Goal: Task Accomplishment & Management: Use online tool/utility

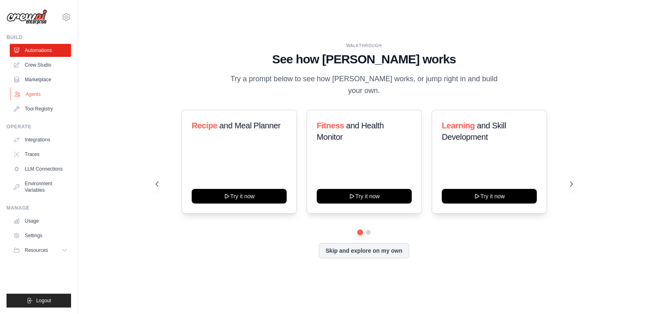
click at [27, 95] on link "Agents" at bounding box center [41, 94] width 61 height 13
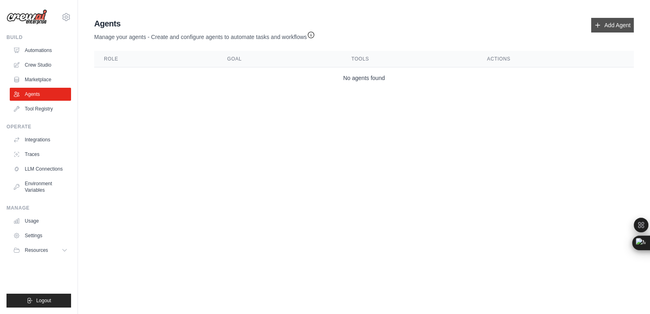
click at [606, 31] on link "Add Agent" at bounding box center [612, 25] width 43 height 15
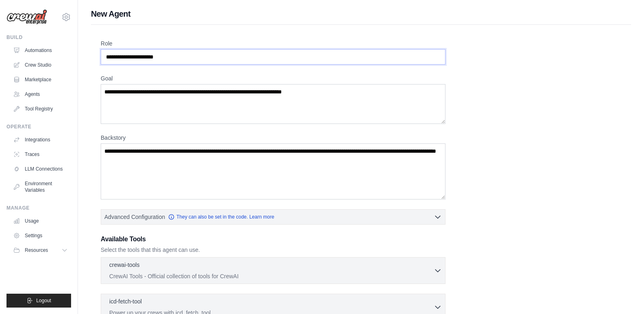
click at [165, 58] on input "Role" at bounding box center [273, 56] width 345 height 15
paste input "**********"
type input "**********"
click at [156, 105] on textarea "Goal" at bounding box center [273, 104] width 345 height 40
paste textarea "**********"
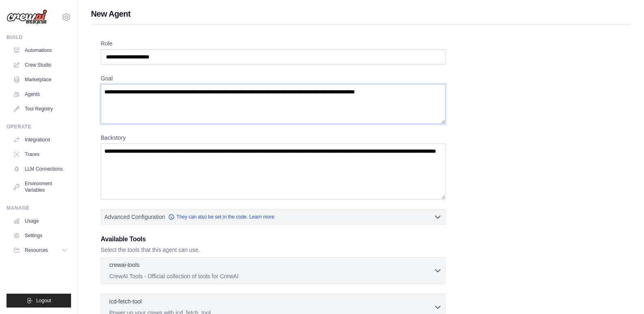
type textarea "**********"
click at [171, 162] on textarea "Backstory" at bounding box center [273, 171] width 345 height 56
paste textarea "**********"
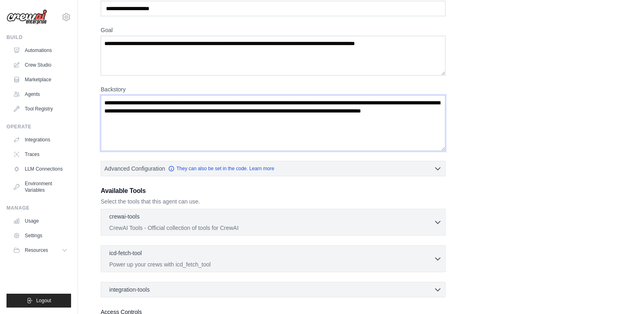
scroll to position [57, 0]
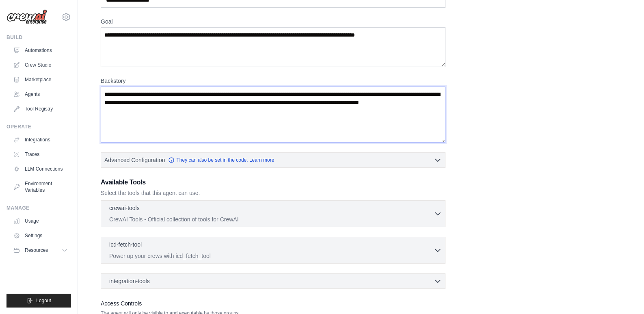
type textarea "**********"
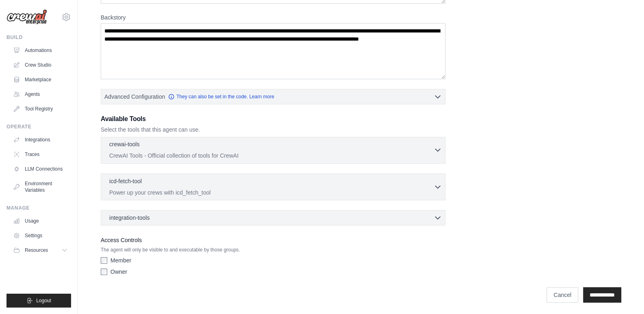
click at [433, 146] on div "crewai-tools 0 selected" at bounding box center [271, 145] width 324 height 10
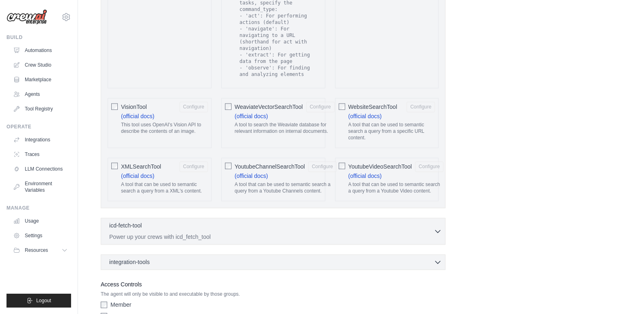
scroll to position [1603, 0]
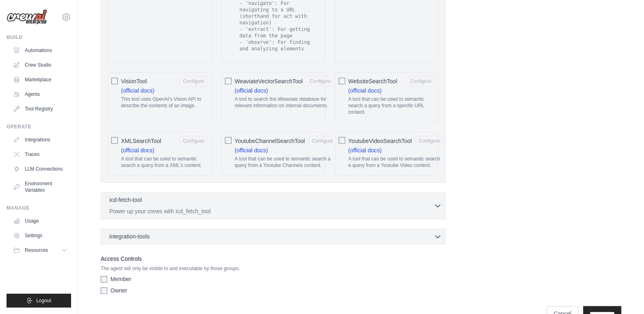
click at [345, 132] on div "YoutubeVideoSearchTool Configure (official docs) A tool that can be used to sem…" at bounding box center [387, 153] width 104 height 43
click at [438, 201] on icon "button" at bounding box center [438, 205] width 8 height 8
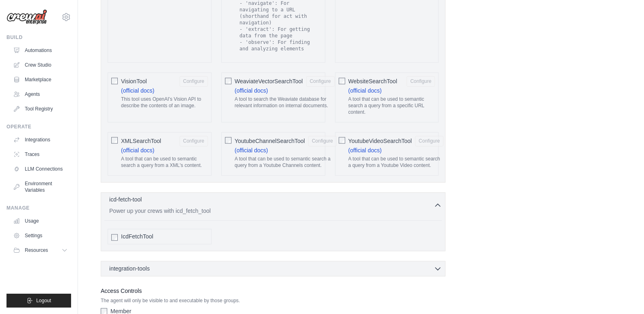
scroll to position [1635, 0]
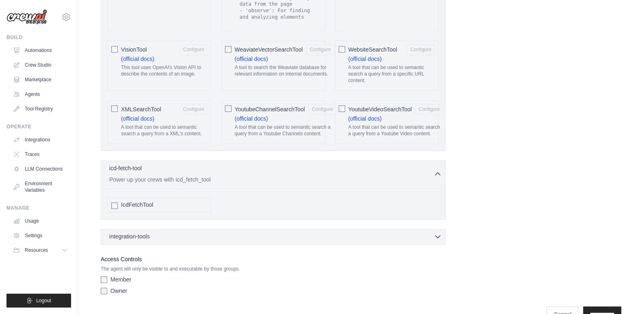
click at [428, 232] on div "integration-tools 0 selected" at bounding box center [275, 236] width 333 height 8
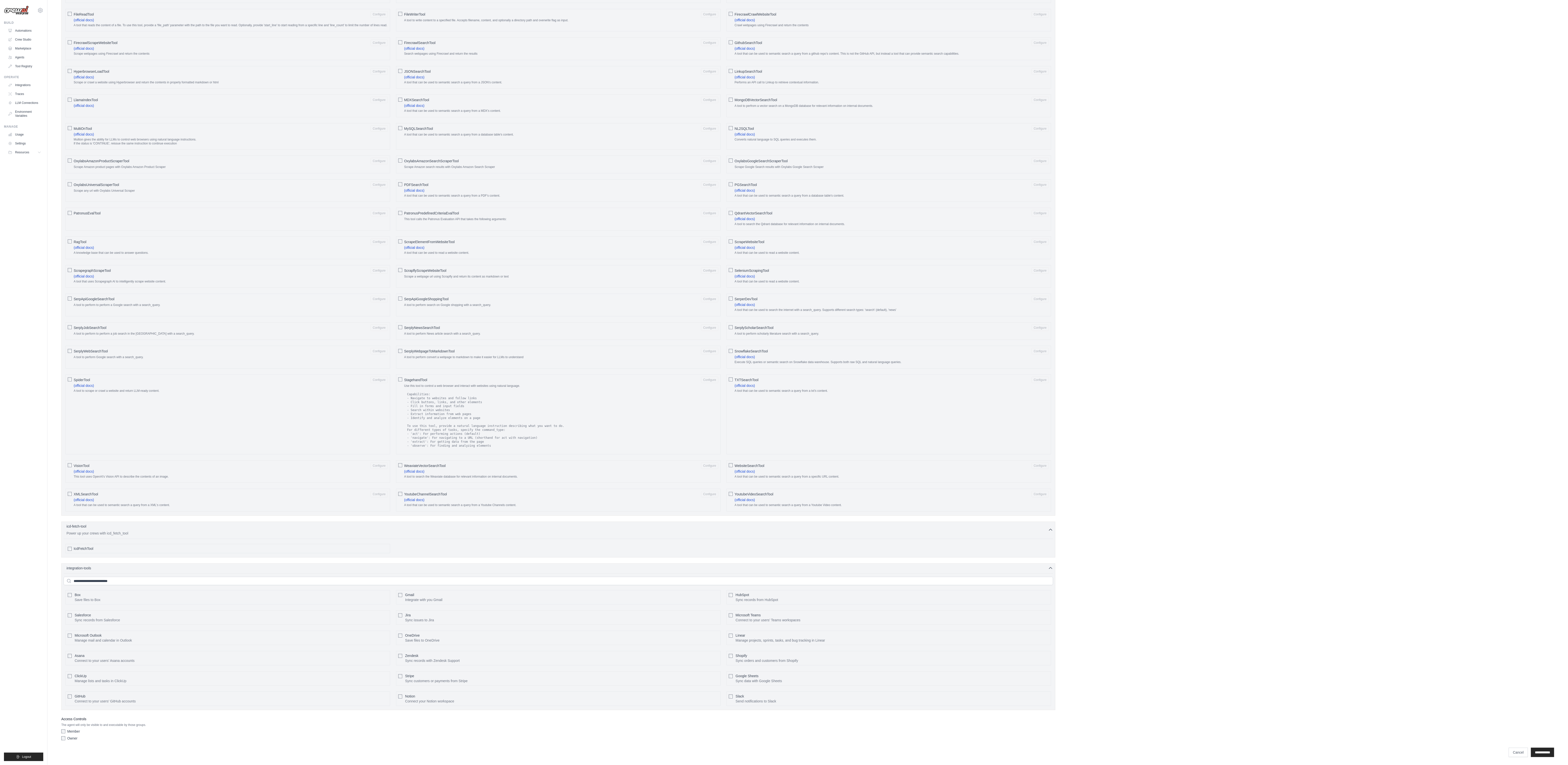
scroll to position [399, 0]
click at [396, 191] on icon "button" at bounding box center [1051, 568] width 5 height 5
click at [396, 191] on icon "button" at bounding box center [1051, 667] width 5 height 5
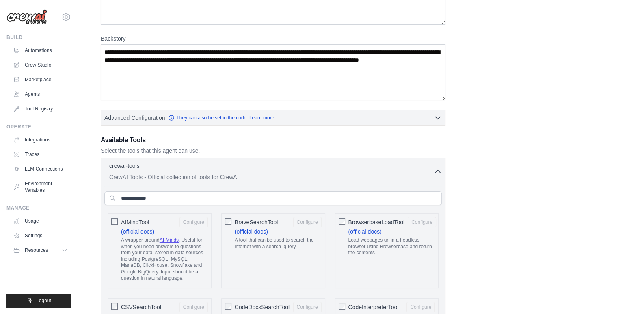
scroll to position [99, 0]
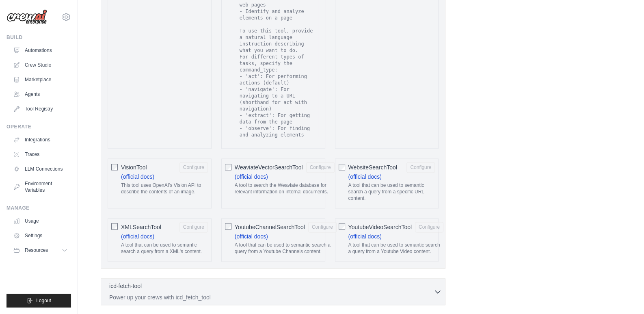
scroll to position [1603, 0]
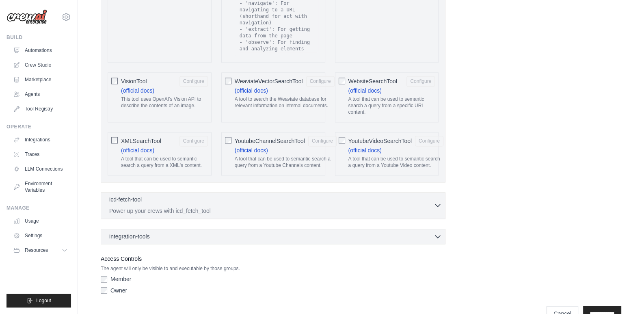
click at [353, 195] on div "icd-fetch-tool 0 selected" at bounding box center [271, 200] width 324 height 10
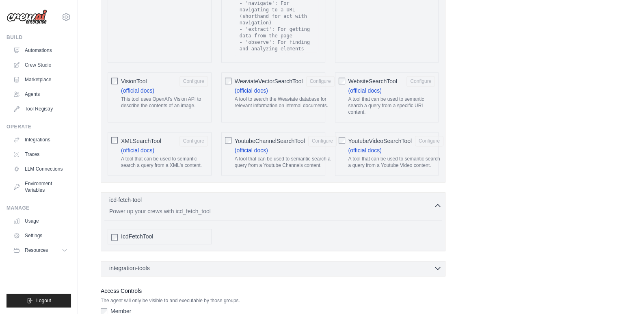
click at [189, 264] on div "integration-tools 0 selected" at bounding box center [275, 268] width 333 height 8
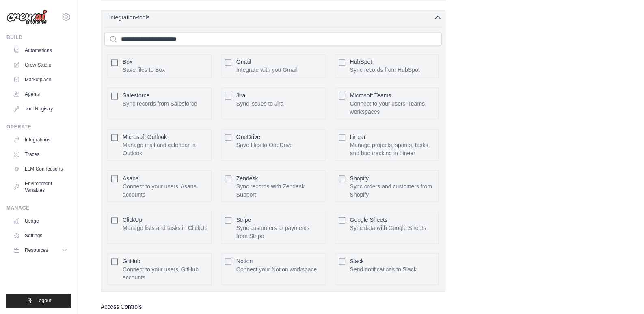
scroll to position [1900, 0]
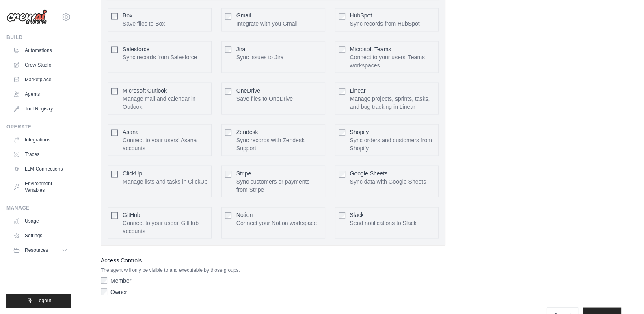
click at [136, 276] on div "Member" at bounding box center [273, 280] width 345 height 8
click at [597, 307] on input "**********" at bounding box center [602, 314] width 38 height 15
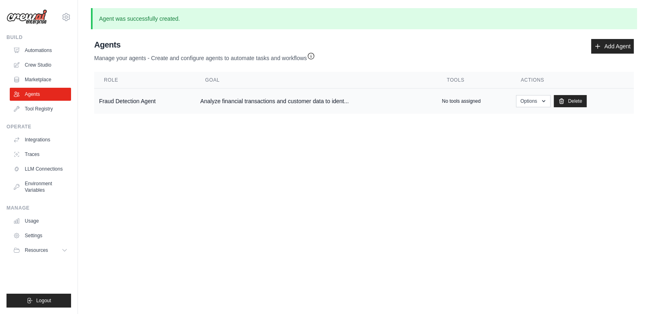
click at [156, 101] on td "Fraud Detection Agent" at bounding box center [144, 102] width 101 height 26
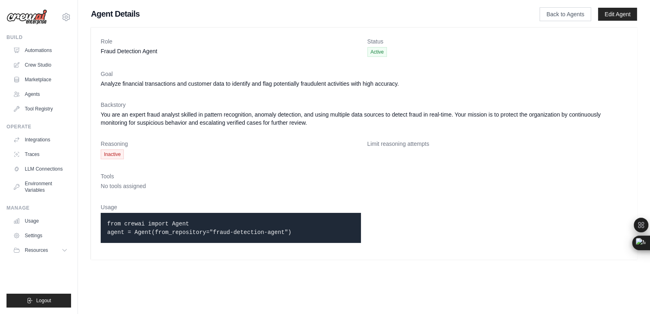
click at [137, 230] on code "from crewai import Agent agent = Agent(from_repository="fraud-detection-agent")" at bounding box center [199, 228] width 184 height 15
click at [614, 8] on link "Edit Agent" at bounding box center [617, 14] width 39 height 13
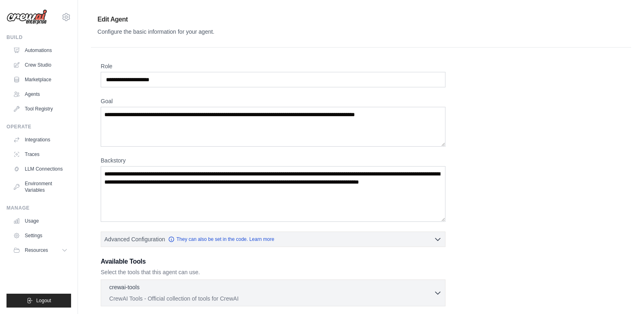
scroll to position [143, 0]
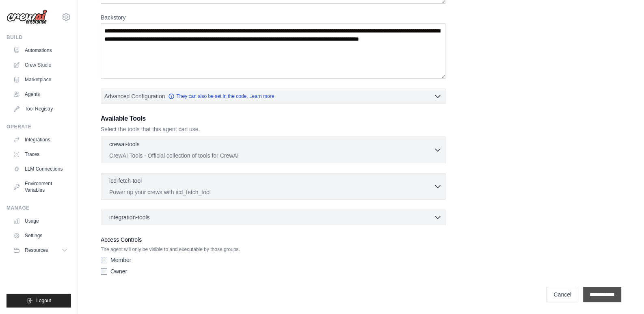
click at [591, 292] on input "**********" at bounding box center [602, 294] width 38 height 15
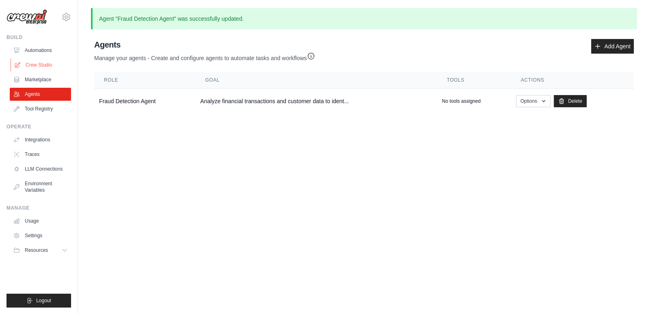
click at [49, 65] on link "Crew Studio" at bounding box center [41, 64] width 61 height 13
click at [43, 169] on link "LLM Connections" at bounding box center [41, 168] width 61 height 13
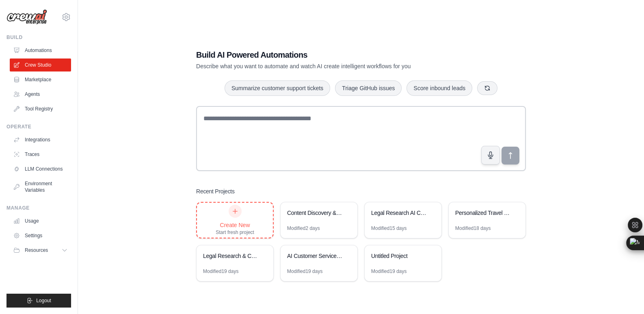
click at [233, 215] on div at bounding box center [235, 211] width 13 height 13
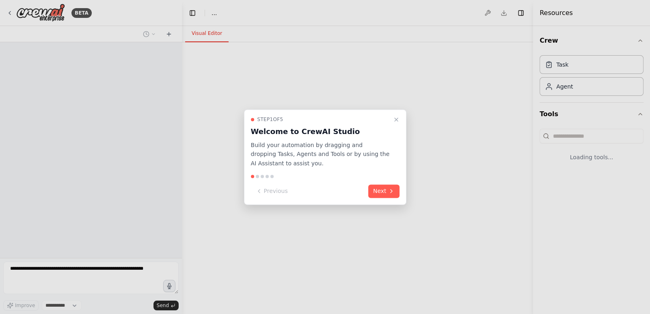
select select "****"
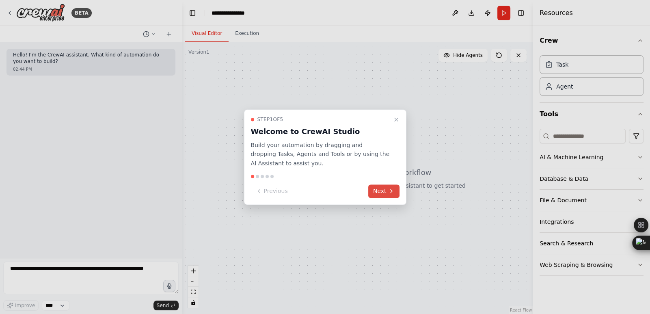
click at [390, 196] on button "Next" at bounding box center [383, 190] width 31 height 13
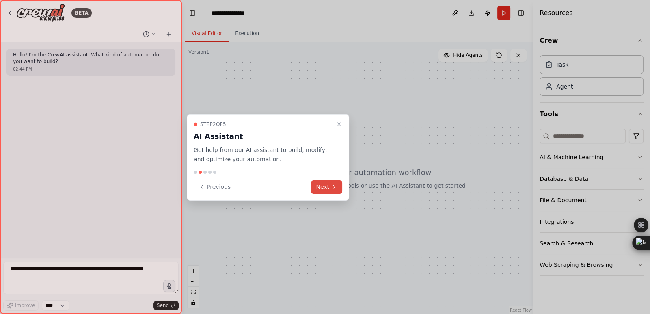
click at [331, 186] on icon at bounding box center [334, 187] width 6 height 6
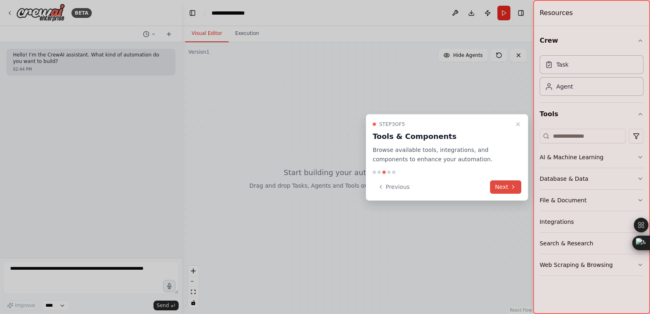
click at [496, 186] on button "Next" at bounding box center [505, 186] width 31 height 13
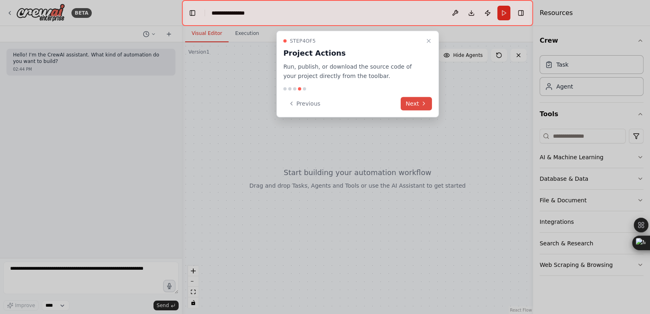
click at [419, 108] on button "Next" at bounding box center [416, 103] width 31 height 13
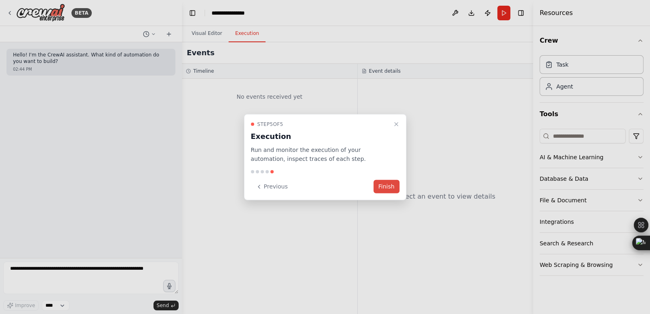
click at [383, 184] on button "Finish" at bounding box center [387, 186] width 26 height 13
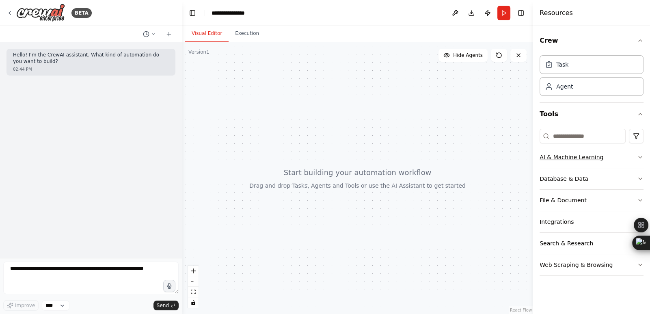
click at [577, 160] on div "AI & Machine Learning" at bounding box center [572, 157] width 64 height 8
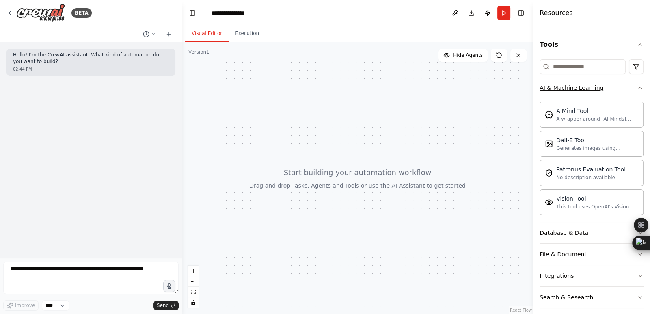
scroll to position [97, 0]
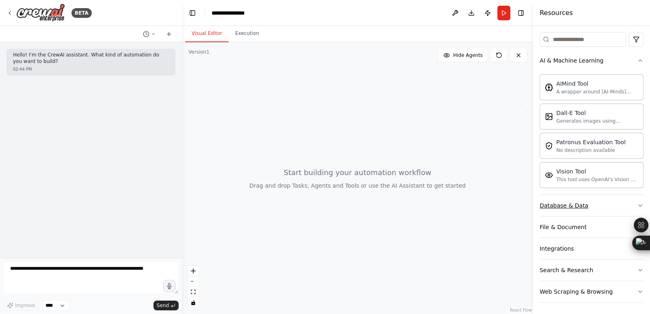
click at [583, 208] on button "Database & Data" at bounding box center [592, 205] width 104 height 21
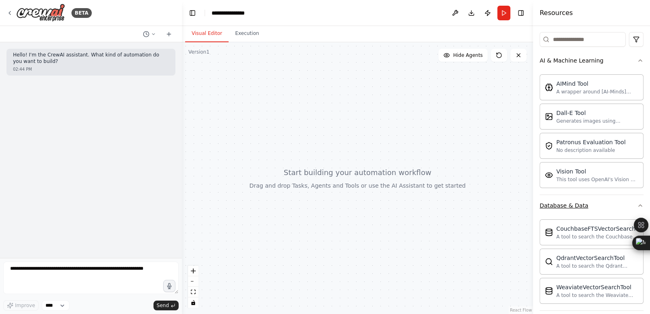
scroll to position [190, 0]
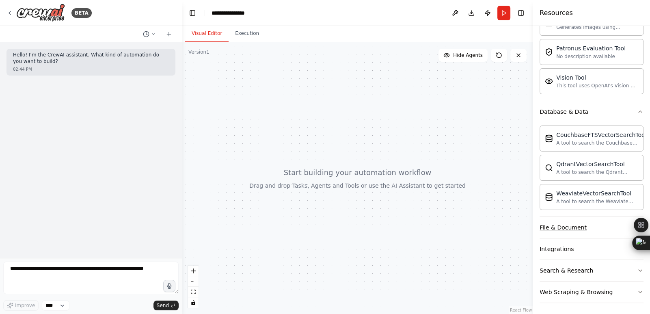
click at [594, 229] on button "File & Document" at bounding box center [592, 227] width 104 height 21
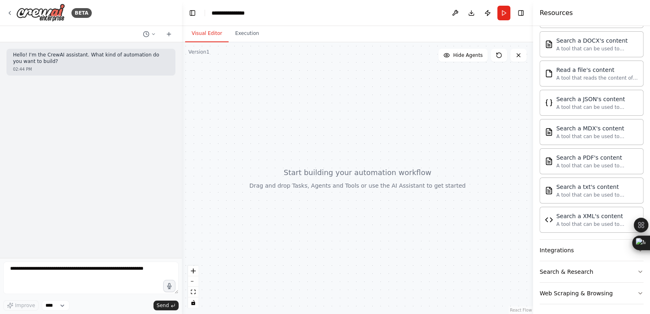
scroll to position [430, 0]
click at [597, 251] on button "Integrations" at bounding box center [592, 250] width 104 height 21
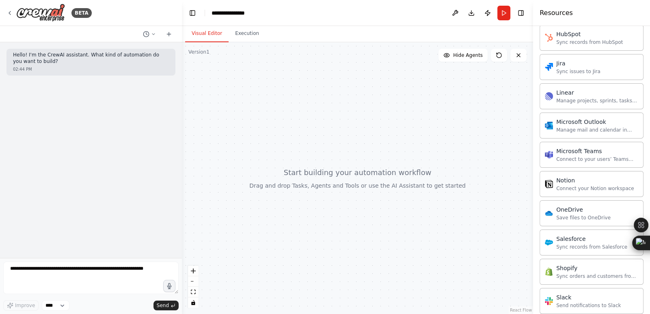
scroll to position [1047, 0]
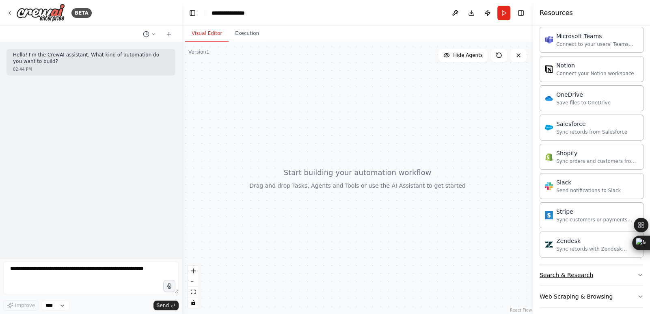
click at [615, 273] on button "Search & Research" at bounding box center [592, 274] width 104 height 21
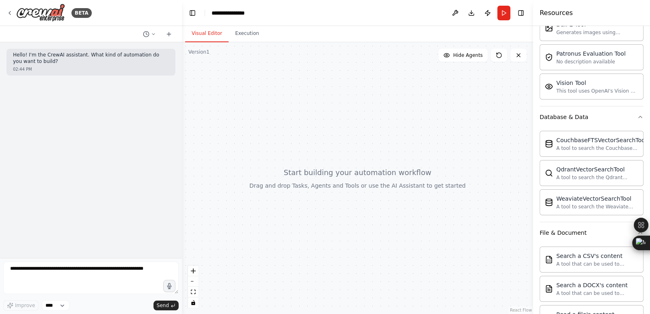
scroll to position [0, 0]
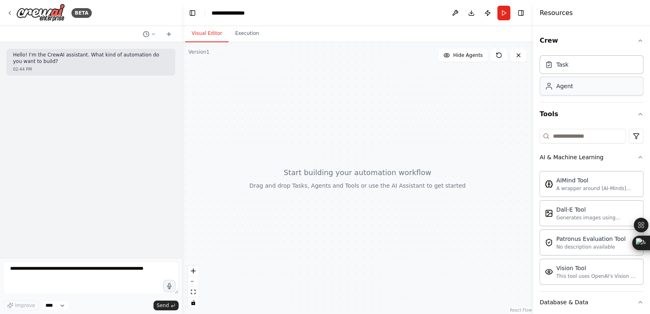
click at [569, 87] on div "Agent" at bounding box center [564, 86] width 17 height 8
click at [569, 91] on div "Agent" at bounding box center [592, 86] width 104 height 19
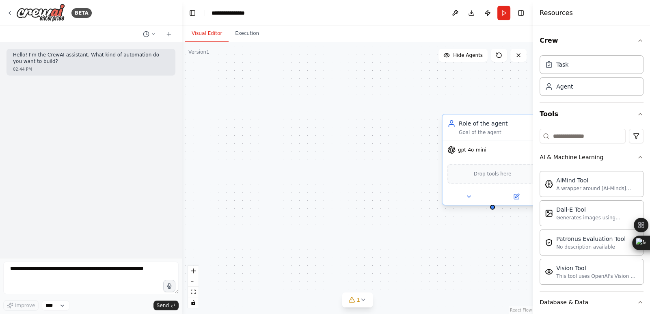
click at [489, 175] on span "Drop tools here" at bounding box center [493, 174] width 38 height 8
click at [506, 174] on span "Drop tools here" at bounding box center [493, 174] width 38 height 8
click at [416, 235] on div "Role of the agent Goal of the agent gpt-4o-mini Drop tools here" at bounding box center [357, 178] width 351 height 272
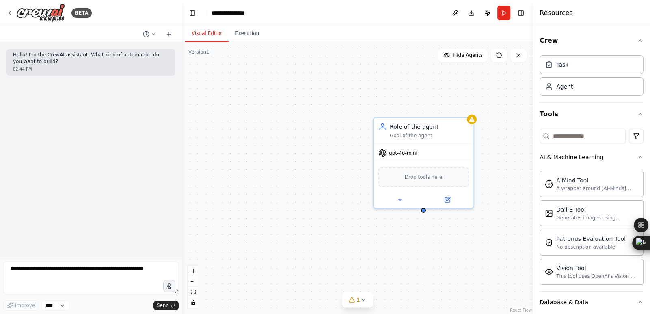
drag, startPoint x: 448, startPoint y: 257, endPoint x: 379, endPoint y: 259, distance: 68.7
click at [379, 259] on div "Role of the agent Goal of the agent gpt-4o-mini Drop tools here" at bounding box center [357, 178] width 351 height 272
click at [440, 149] on div "gpt-4o-mini" at bounding box center [424, 152] width 100 height 18
click at [469, 108] on icon at bounding box center [467, 108] width 5 height 5
click at [449, 110] on button "Confirm" at bounding box center [444, 108] width 29 height 10
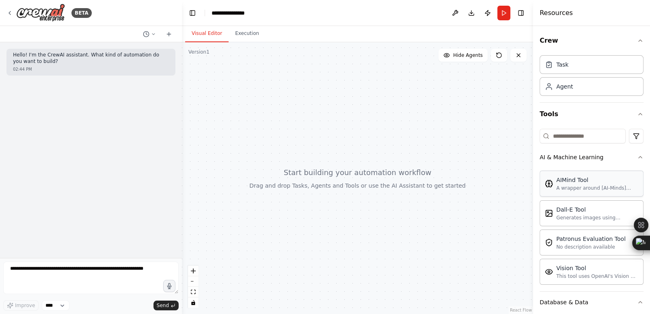
click at [580, 185] on div "A wrapper around [AI-Minds](https://mindsdb.com/minds). Useful for when you nee…" at bounding box center [597, 188] width 82 height 6
click at [135, 277] on textarea at bounding box center [90, 278] width 175 height 32
paste textarea "**********"
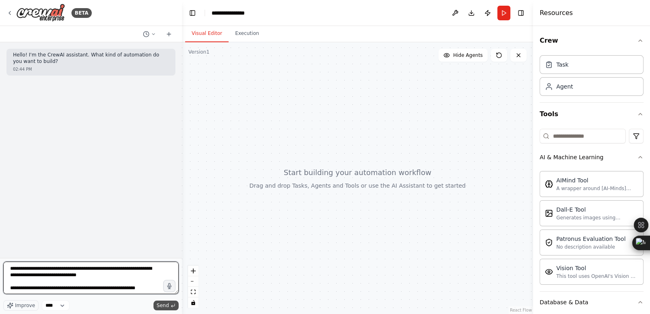
type textarea "**********"
click at [169, 307] on button "Send" at bounding box center [166, 306] width 25 height 10
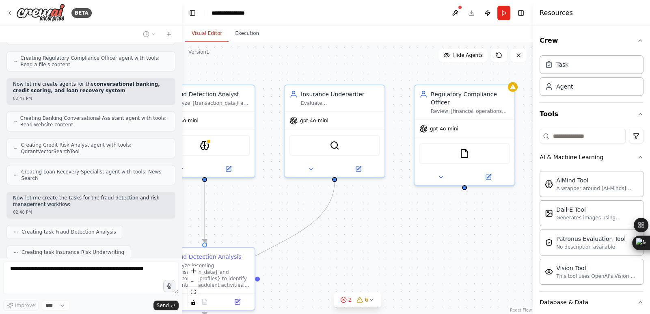
scroll to position [524, 0]
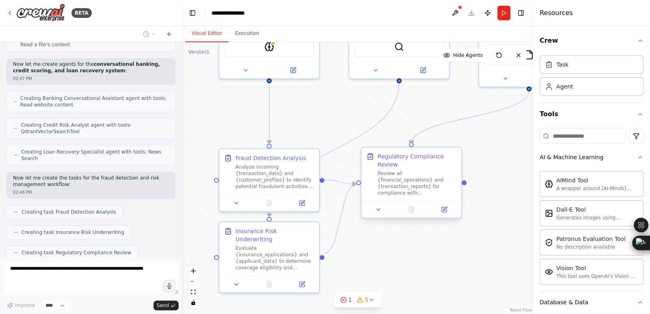
drag, startPoint x: 346, startPoint y: 256, endPoint x: 409, endPoint y: 148, distance: 125.0
click at [409, 148] on div ".deletable-edge-delete-btn { width: 20px; height: 20px; border: 0px solid #ffff…" at bounding box center [357, 178] width 351 height 272
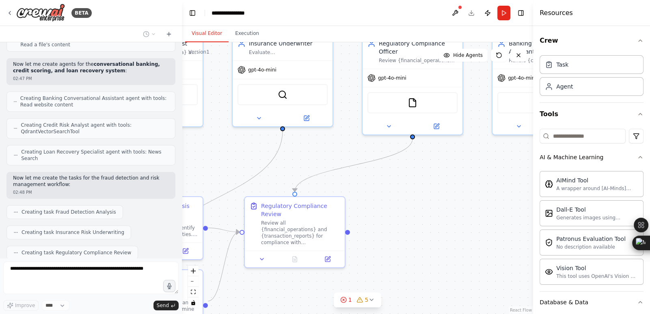
drag, startPoint x: 412, startPoint y: 257, endPoint x: 297, endPoint y: 314, distance: 128.6
click at [297, 314] on html "BETA Hello! I'm the CrewAI assistant. What kind of automation do you want to bu…" at bounding box center [325, 157] width 650 height 314
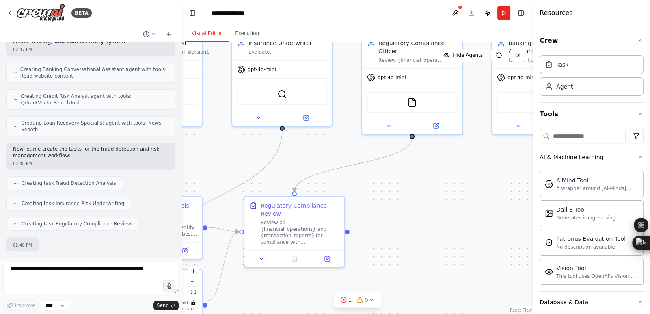
scroll to position [571, 0]
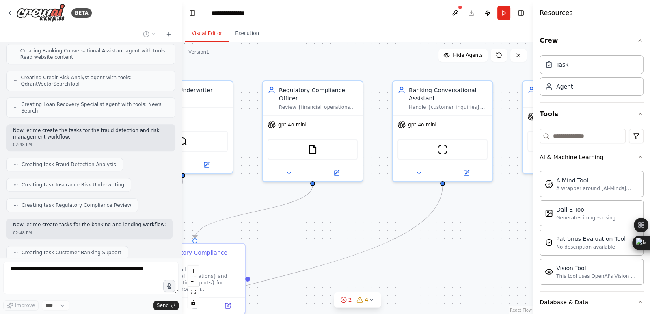
drag, startPoint x: 467, startPoint y: 190, endPoint x: 367, endPoint y: 238, distance: 110.8
click at [367, 238] on div ".deletable-edge-delete-btn { width: 20px; height: 20px; border: 0px solid #ffff…" at bounding box center [357, 178] width 351 height 272
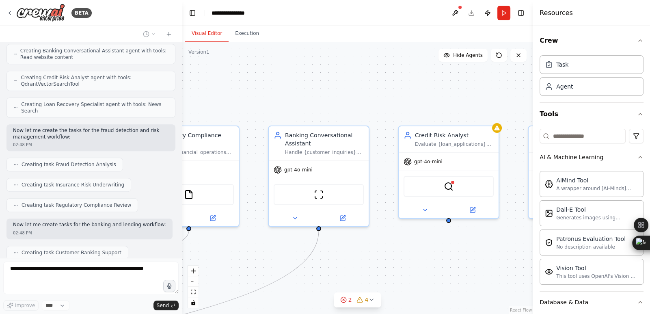
drag, startPoint x: 450, startPoint y: 257, endPoint x: 326, endPoint y: 301, distance: 131.2
click at [326, 301] on div ".deletable-edge-delete-btn { width: 20px; height: 20px; border: 0px solid #ffff…" at bounding box center [357, 178] width 351 height 272
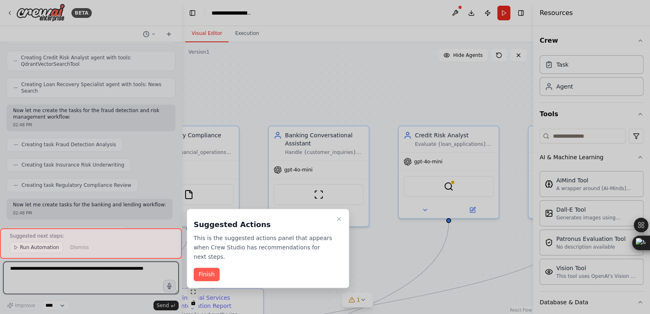
scroll to position [1144, 0]
